Goal: Transaction & Acquisition: Subscribe to service/newsletter

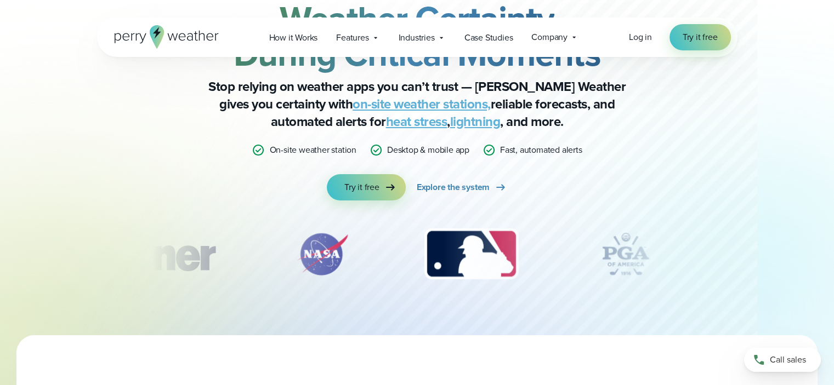
scroll to position [100, 0]
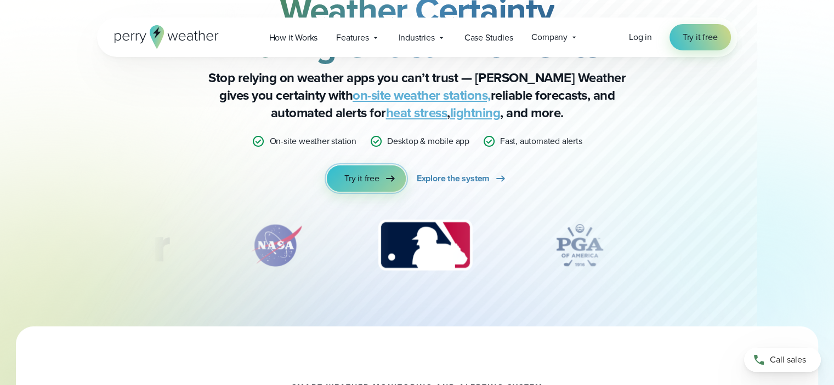
click at [360, 178] on span "Try it free" at bounding box center [361, 178] width 35 height 13
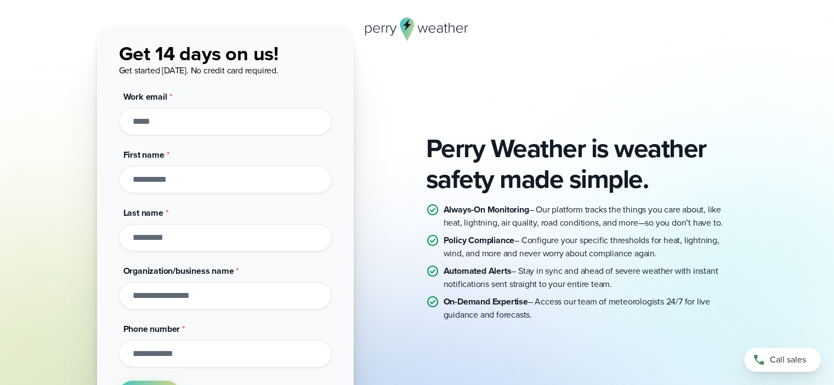
scroll to position [219, 0]
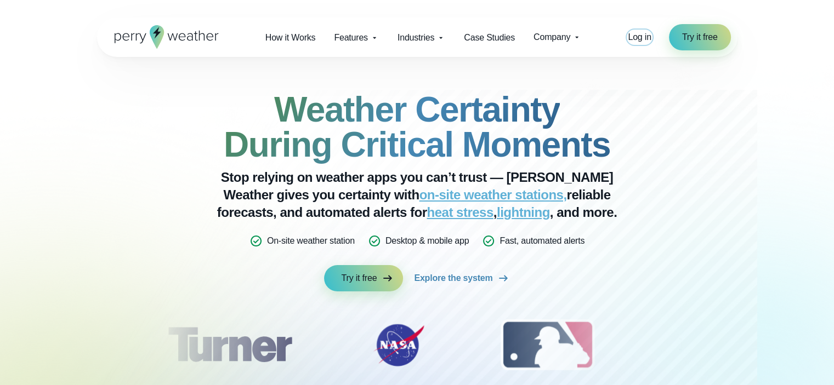
click at [639, 38] on span "Log in" at bounding box center [639, 36] width 23 height 9
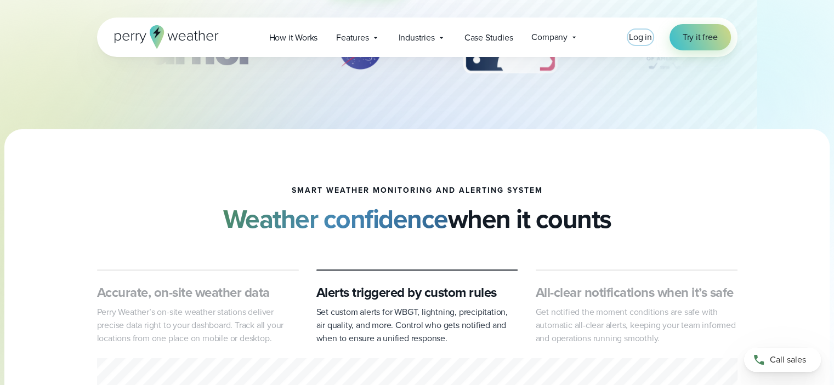
scroll to position [94, 0]
